Goal: Information Seeking & Learning: Find specific fact

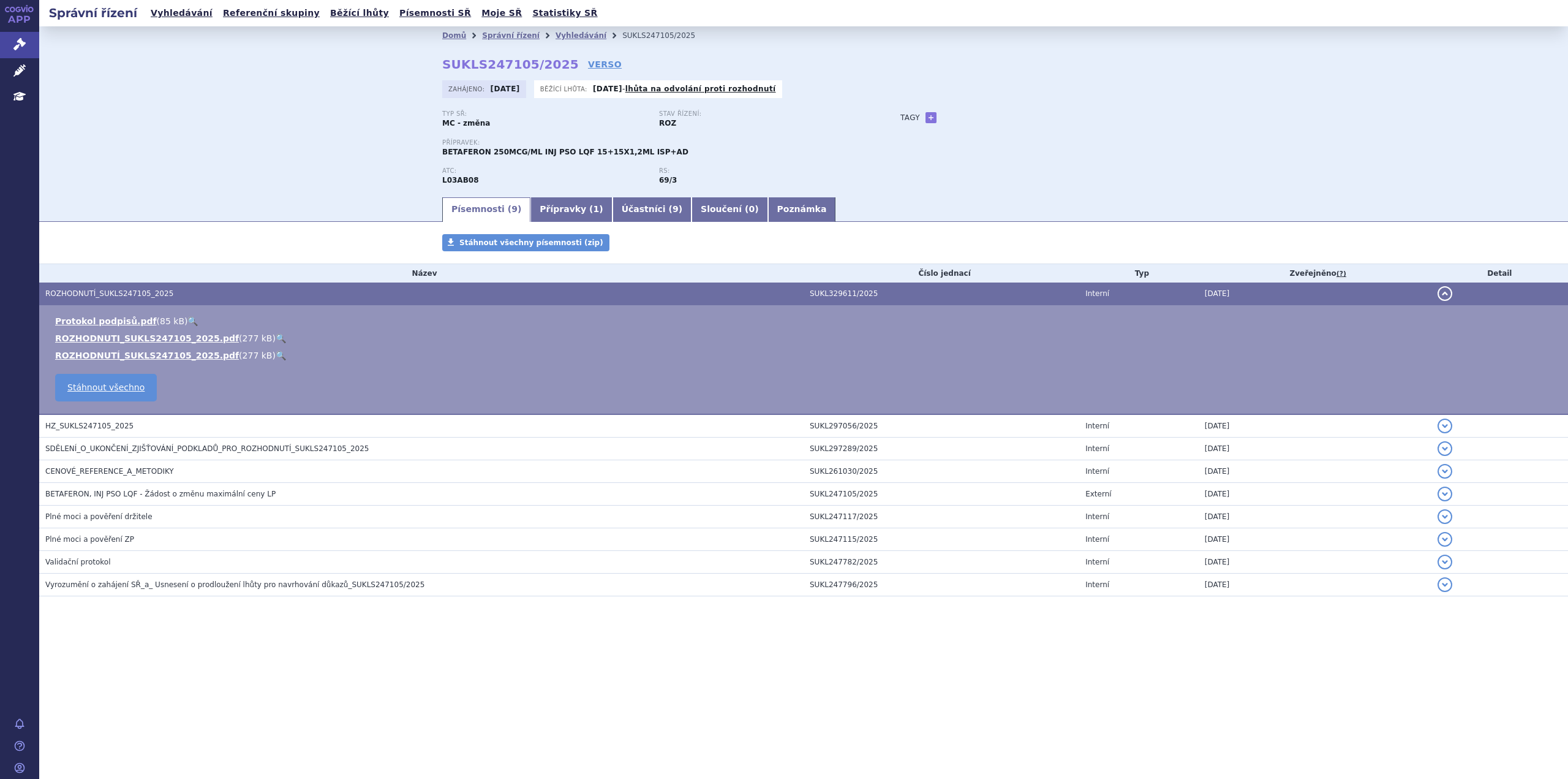
click at [24, 36] on link "Správní řízení" at bounding box center [19, 45] width 39 height 26
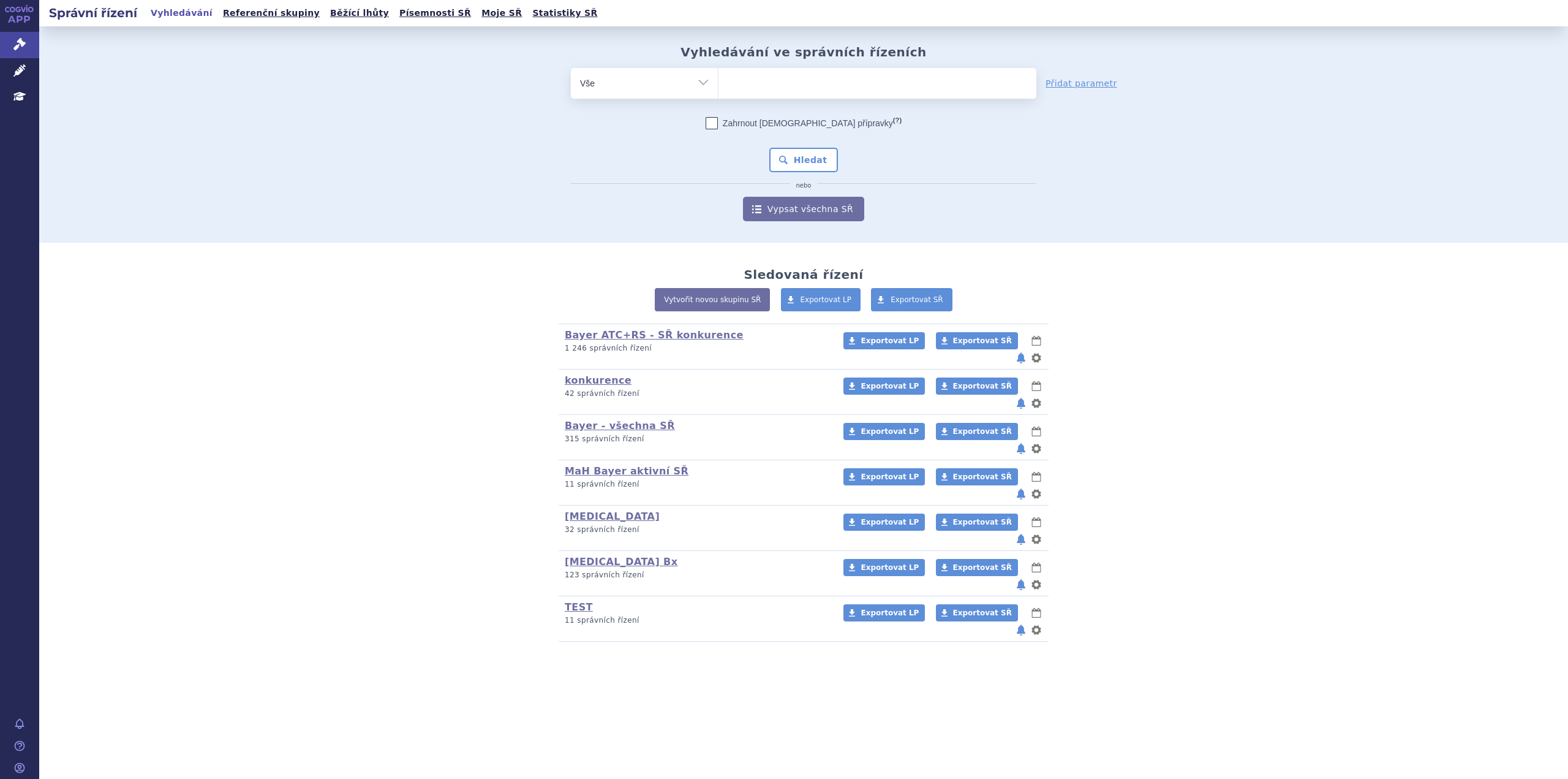
click at [746, 88] on ul at bounding box center [877, 81] width 318 height 26
click at [718, 88] on select at bounding box center [718, 83] width 1 height 31
type input "JI"
type input "JIVI"
select select "JIVI"
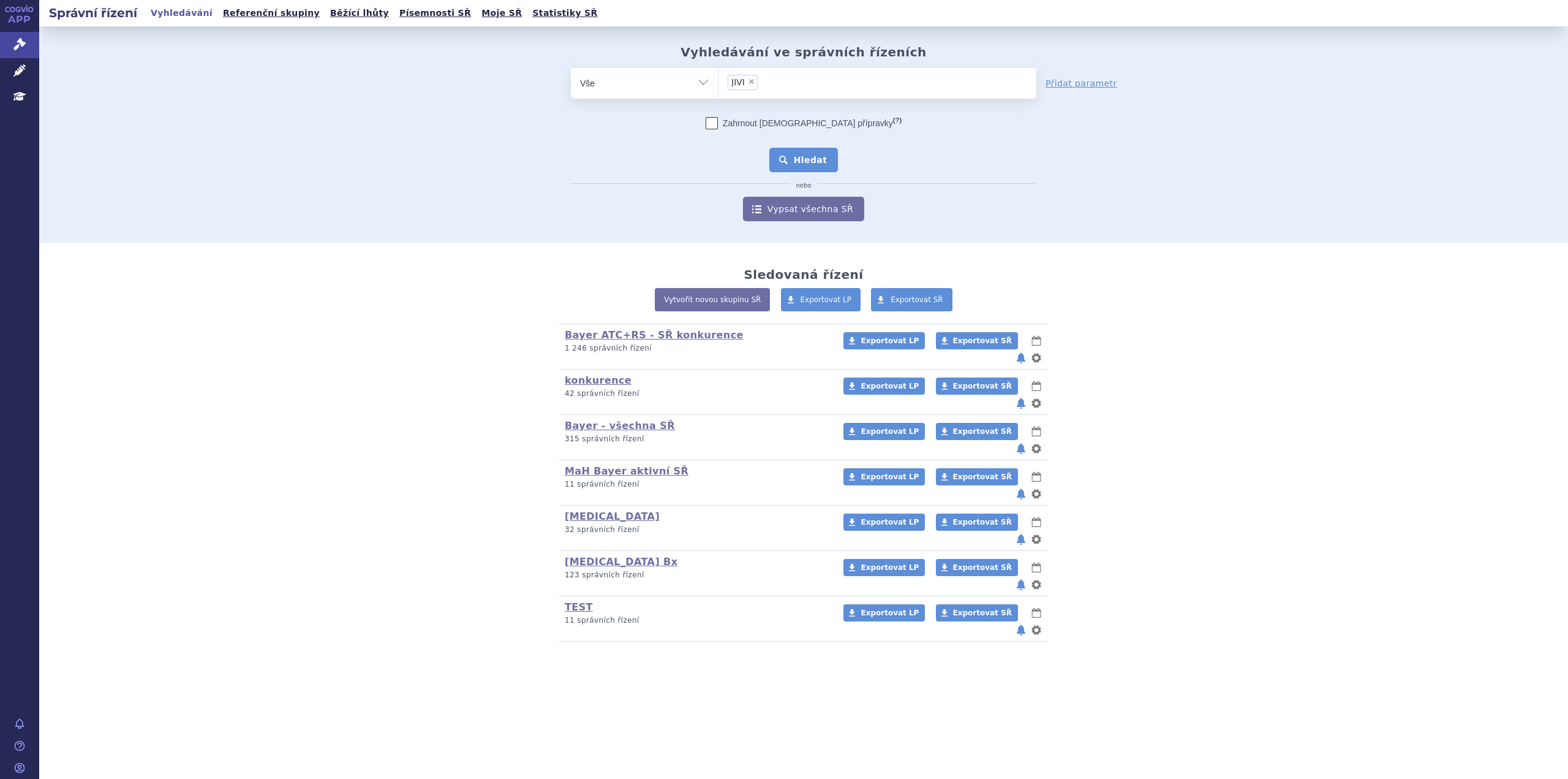
click at [786, 160] on button "Hledat" at bounding box center [804, 160] width 69 height 24
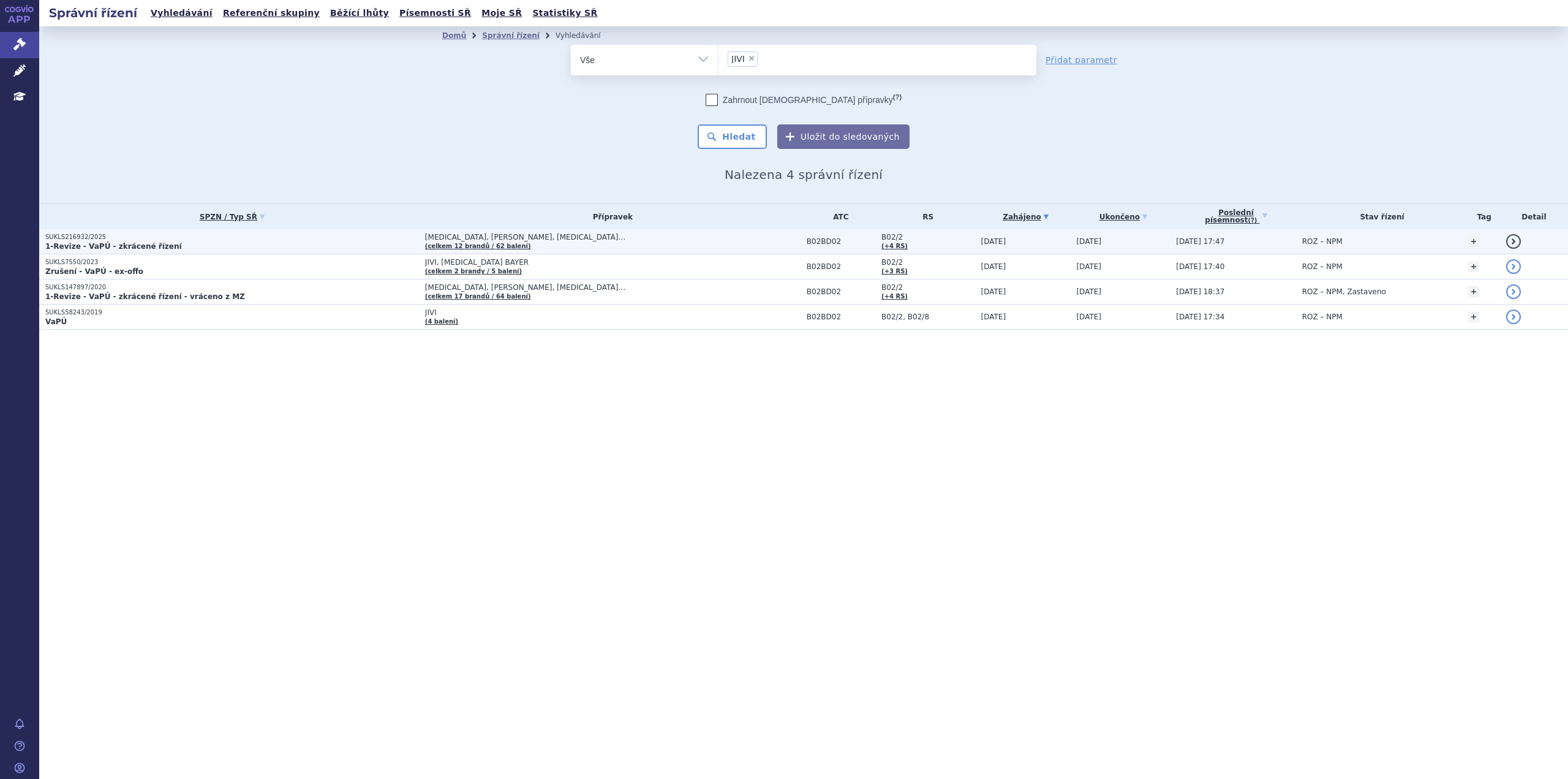
click at [396, 243] on p "1-Revize - VaPÚ - zkrácené řízení" at bounding box center [232, 246] width 374 height 10
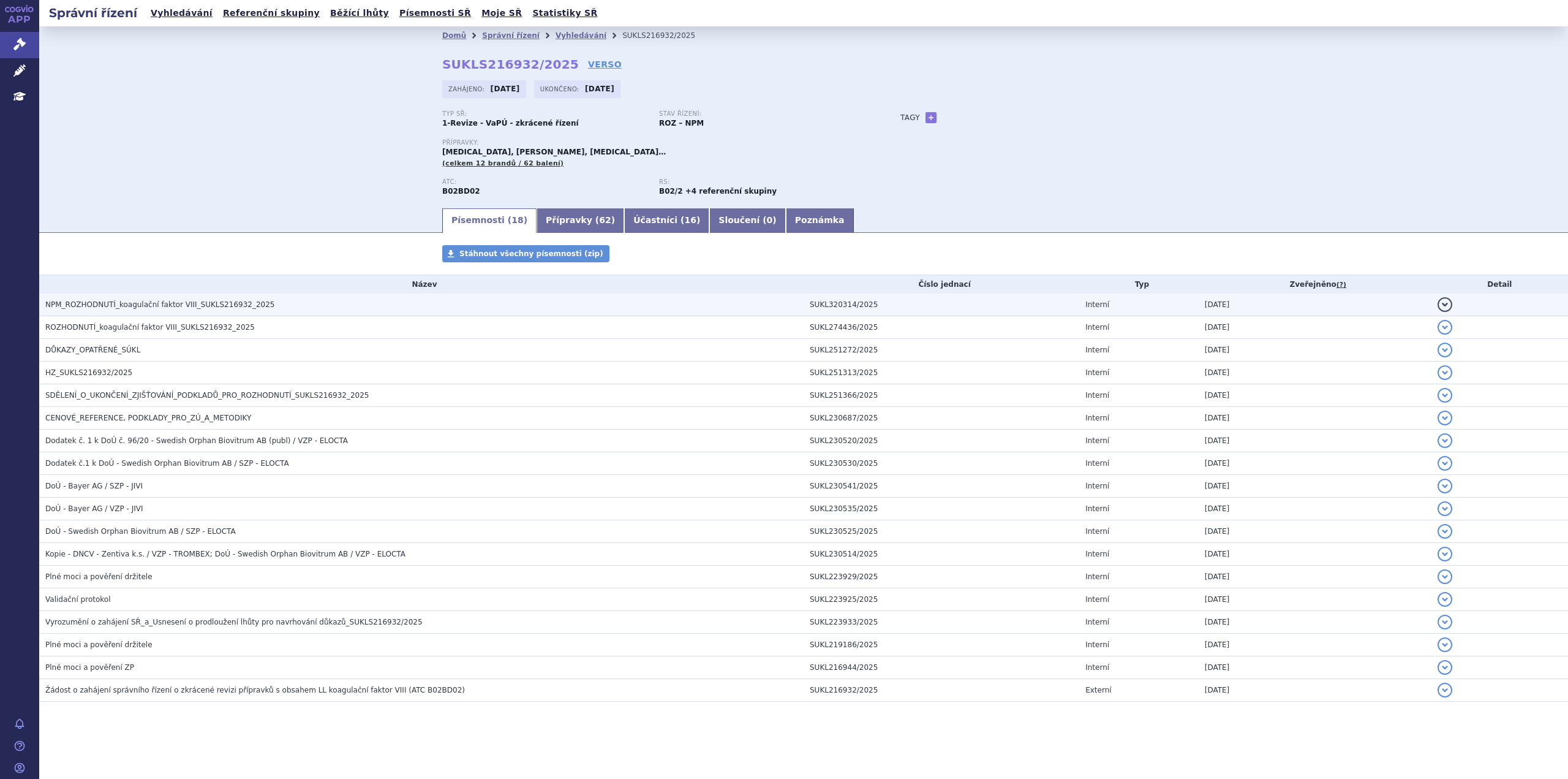
click at [375, 299] on h3 "NPM_ROZHODNUTÍ_koagulační faktor VIII_SUKLS216932_2025" at bounding box center [425, 305] width 759 height 12
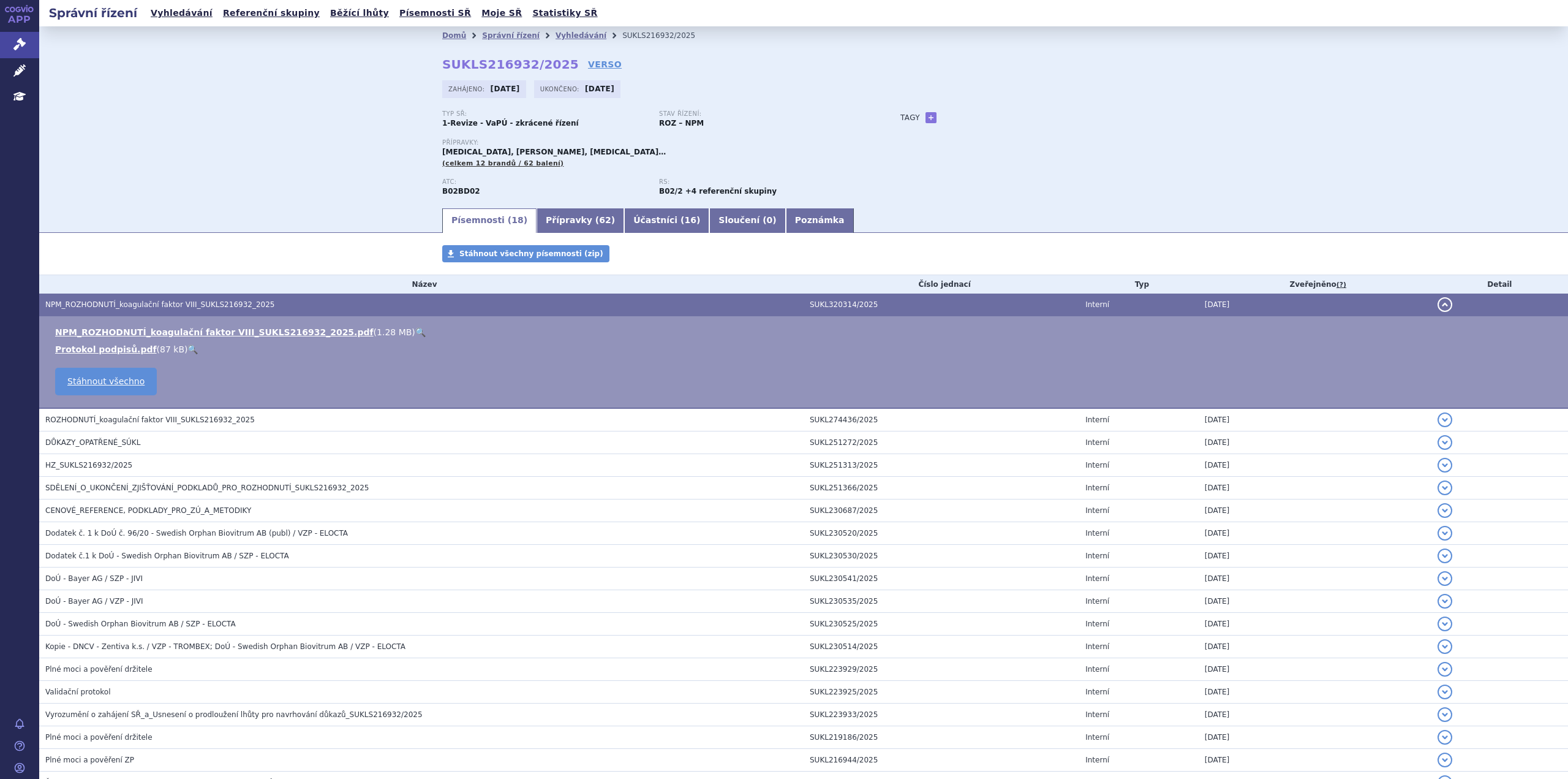
click at [415, 333] on link "🔍" at bounding box center [420, 332] width 10 height 10
